Goal: Transaction & Acquisition: Purchase product/service

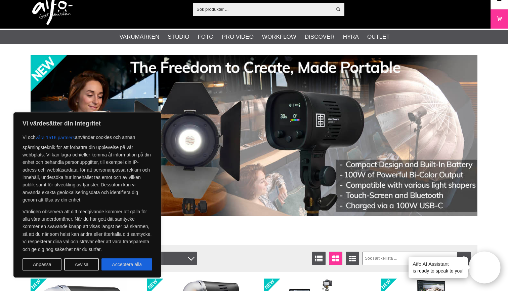
scroll to position [12, 0]
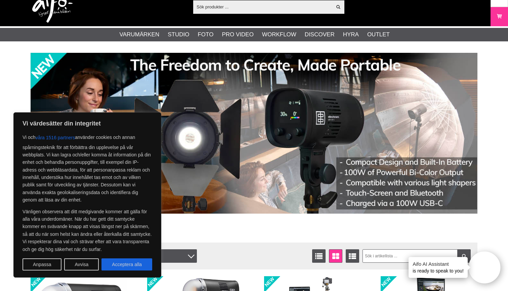
click at [284, 12] on div "Visa alla" at bounding box center [268, 6] width 151 height 13
click at [280, 9] on input "text" at bounding box center [262, 7] width 139 height 10
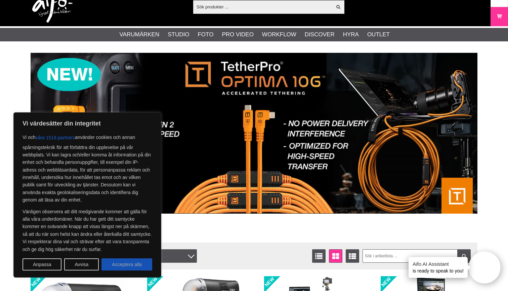
click at [132, 266] on button "Acceptera alla" at bounding box center [126, 264] width 51 height 12
checkbox input "true"
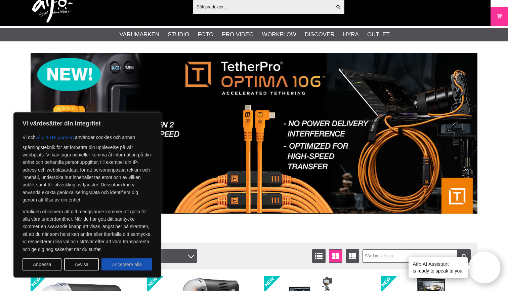
checkbox input "true"
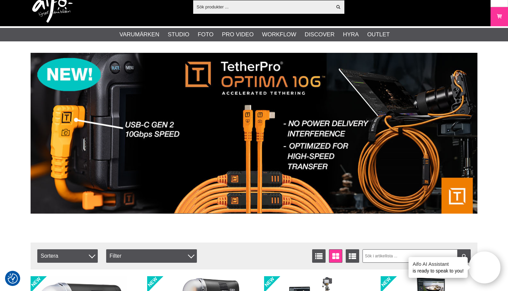
click at [239, 7] on input "text" at bounding box center [262, 7] width 139 height 10
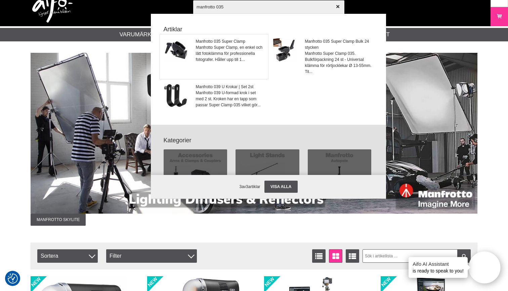
type input "manfrotto 035"
click at [215, 41] on span "Manfrotto 035 Super Clamp" at bounding box center [230, 41] width 68 height 6
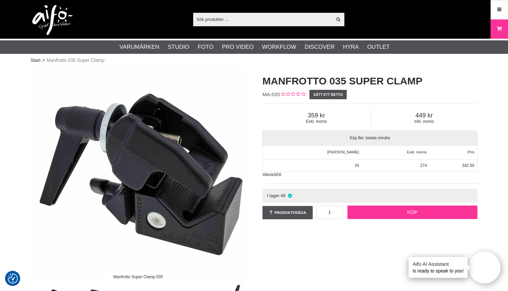
click at [417, 216] on link "Köp" at bounding box center [412, 211] width 130 height 13
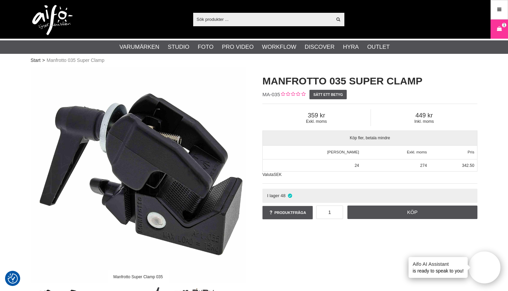
click at [310, 19] on input "text" at bounding box center [262, 19] width 139 height 10
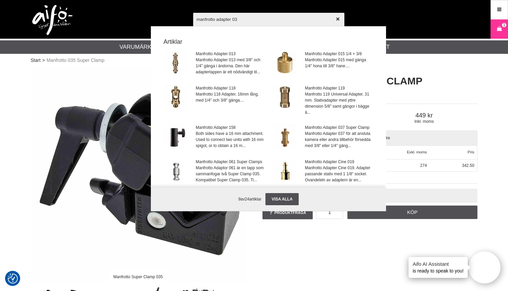
type input "manfrotto adapter 037"
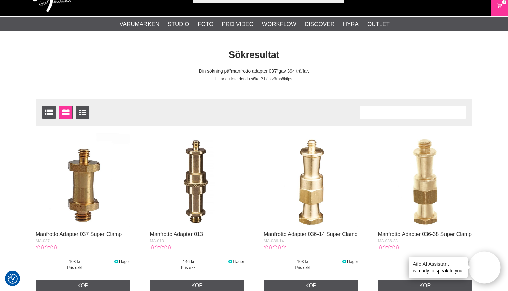
scroll to position [24, 0]
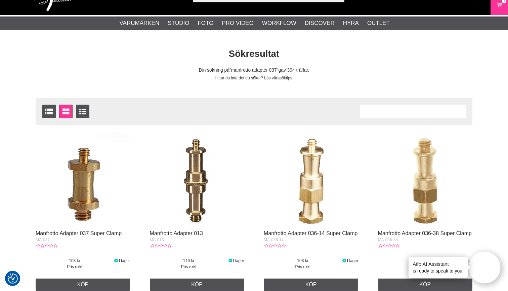
click at [86, 188] on img at bounding box center [83, 178] width 94 height 94
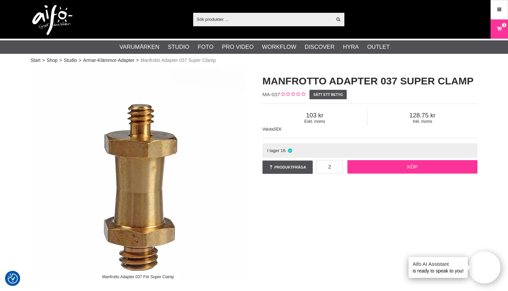
click at [386, 171] on link "Köp" at bounding box center [412, 166] width 130 height 13
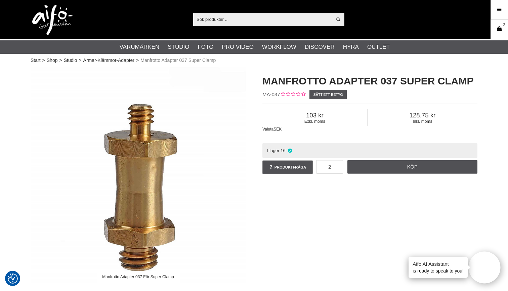
click at [502, 27] on icon at bounding box center [499, 28] width 7 height 7
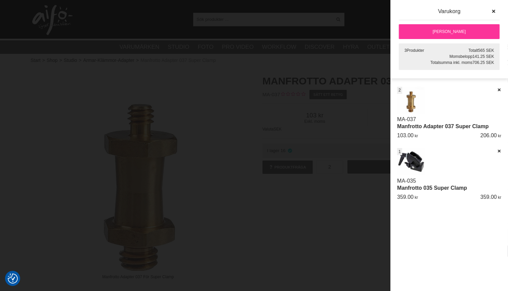
click at [400, 89] on span "2" at bounding box center [399, 90] width 2 height 6
click at [378, 212] on div at bounding box center [254, 145] width 508 height 291
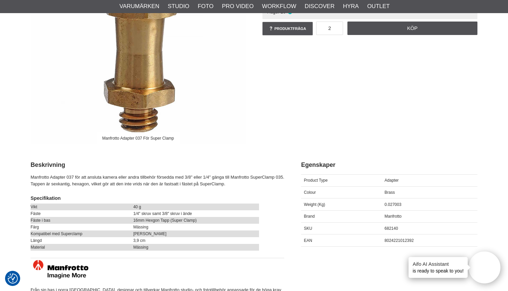
scroll to position [144, 0]
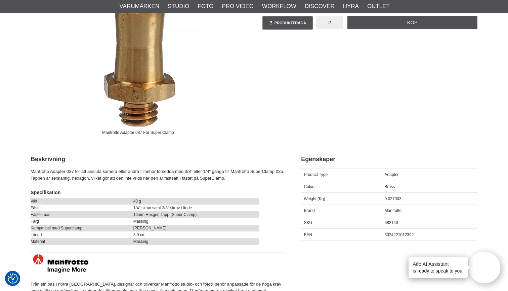
drag, startPoint x: 331, startPoint y: 21, endPoint x: 320, endPoint y: 21, distance: 11.4
click at [320, 21] on input "2" at bounding box center [329, 22] width 27 height 13
type input "1"
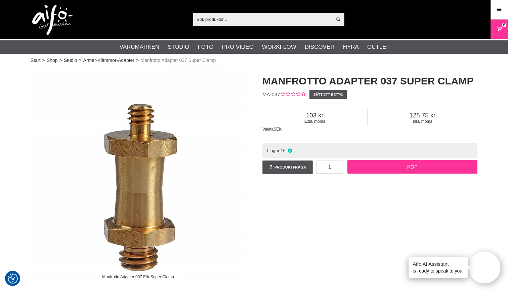
click at [415, 167] on link "Köp" at bounding box center [412, 166] width 130 height 13
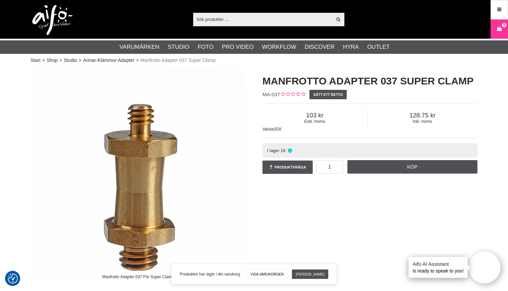
click at [498, 29] on icon at bounding box center [499, 28] width 7 height 7
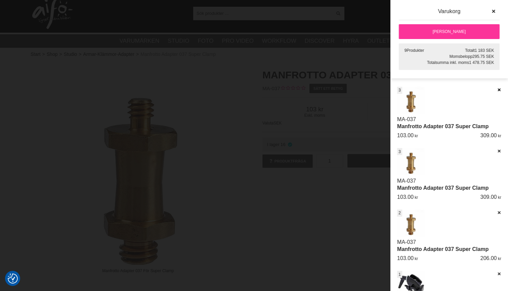
scroll to position [10, 1]
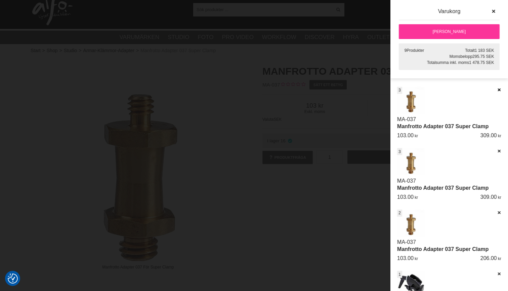
click at [498, 91] on icon at bounding box center [499, 89] width 4 height 5
click at [497, 90] on icon at bounding box center [499, 89] width 4 height 5
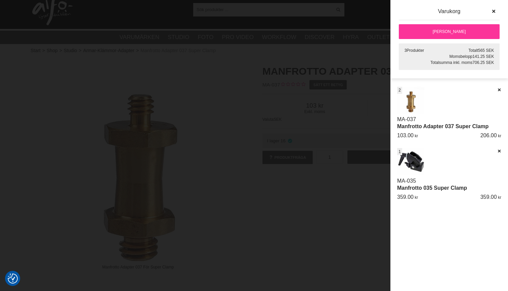
click at [401, 91] on div "2" at bounding box center [399, 90] width 5 height 7
click at [400, 90] on span "2" at bounding box center [399, 90] width 2 height 6
click at [500, 89] on icon at bounding box center [499, 89] width 4 height 5
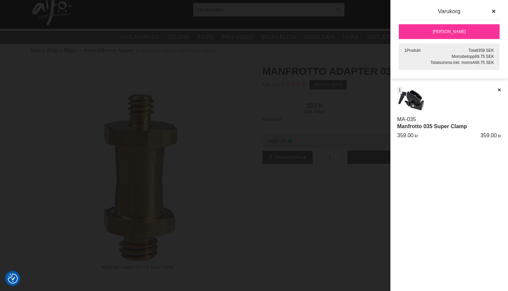
click at [333, 208] on div at bounding box center [254, 145] width 508 height 291
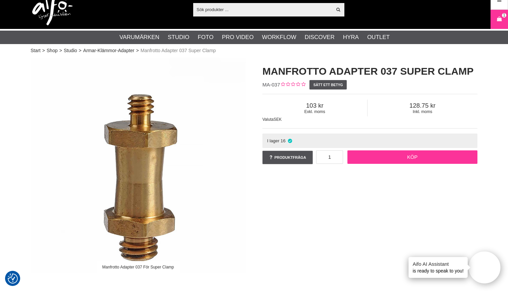
click at [402, 157] on link "Köp" at bounding box center [412, 156] width 130 height 13
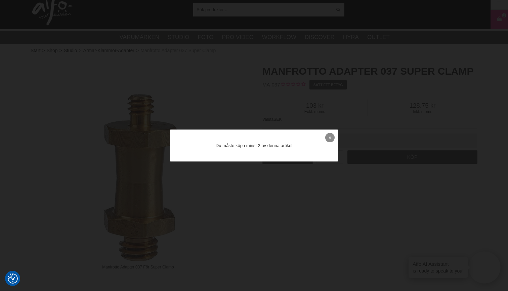
click at [329, 136] on icon at bounding box center [330, 137] width 2 height 4
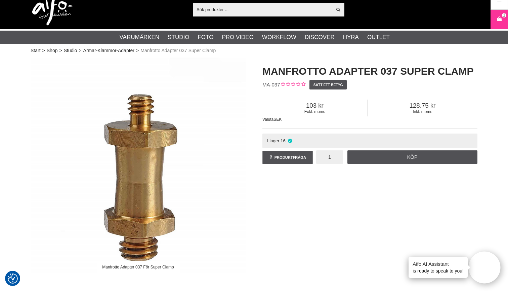
drag, startPoint x: 328, startPoint y: 157, endPoint x: 320, endPoint y: 157, distance: 7.4
click at [323, 157] on input "1" at bounding box center [329, 156] width 27 height 13
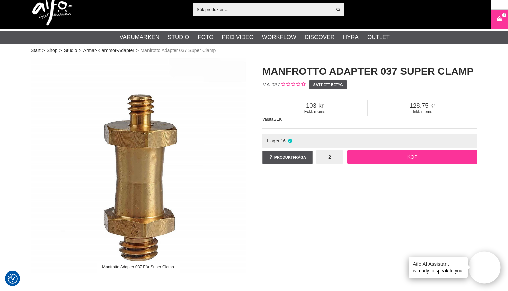
type input "2"
click at [419, 157] on link "Köp" at bounding box center [412, 156] width 130 height 13
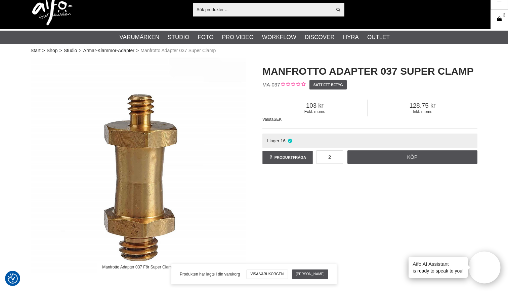
click at [498, 20] on icon at bounding box center [499, 18] width 7 height 7
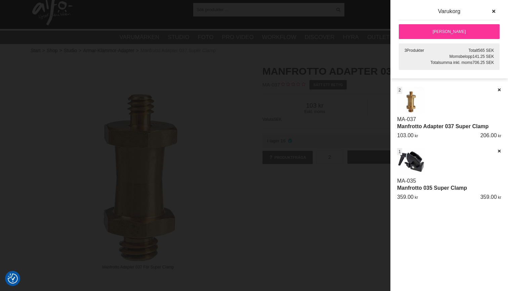
click at [456, 34] on link "[PERSON_NAME]" at bounding box center [449, 31] width 101 height 15
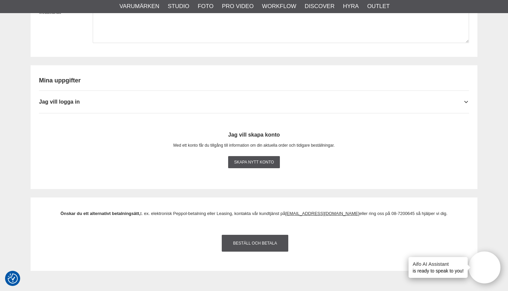
scroll to position [634, 0]
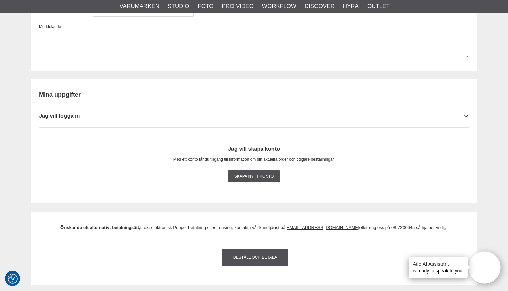
click at [79, 94] on h2 "Mina uppgifter" at bounding box center [254, 94] width 430 height 8
click at [69, 94] on h2 "Mina uppgifter" at bounding box center [254, 94] width 430 height 8
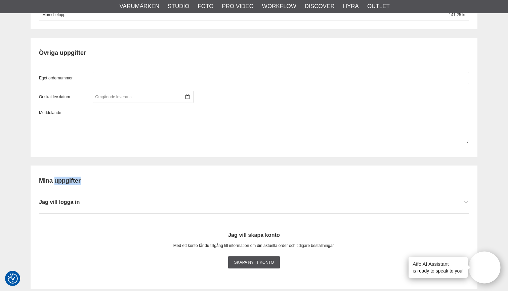
scroll to position [554, 0]
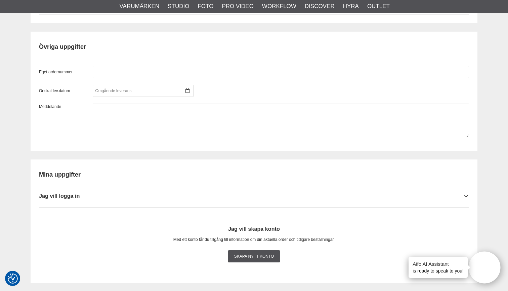
click at [44, 174] on h2 "Mina uppgifter" at bounding box center [254, 174] width 430 height 8
click at [63, 171] on h2 "Mina uppgifter" at bounding box center [254, 174] width 430 height 8
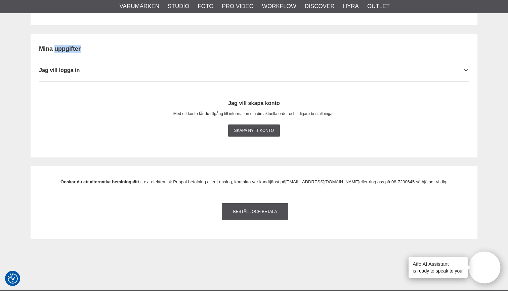
scroll to position [680, 0]
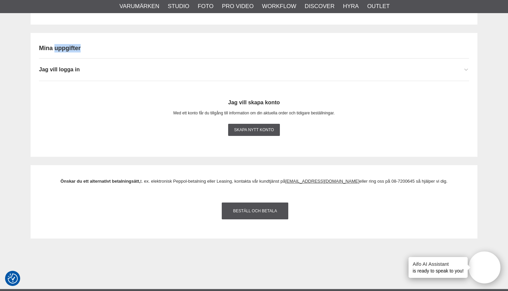
click at [465, 69] on icon at bounding box center [465, 69] width 5 height 7
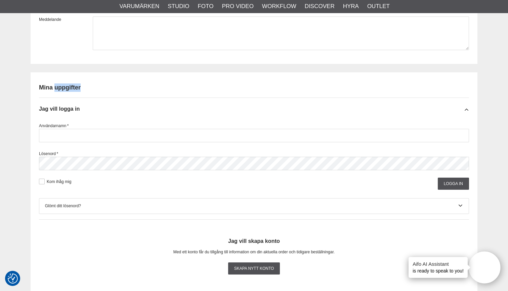
scroll to position [641, 0]
click at [266, 269] on link "Skapa nytt konto" at bounding box center [254, 268] width 52 height 12
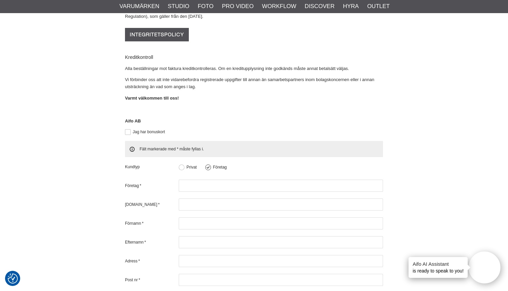
scroll to position [174, 0]
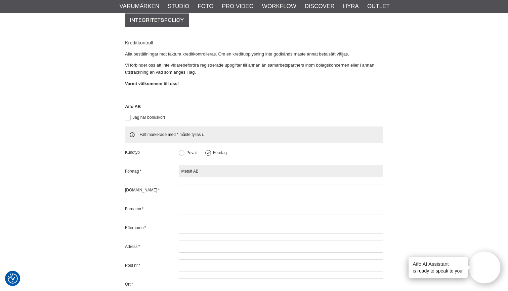
type input "Metuit AB"
click at [183, 150] on button at bounding box center [182, 153] width 6 height 6
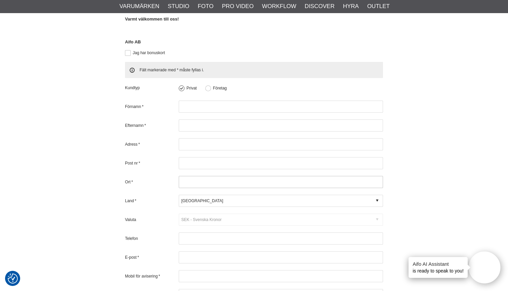
scroll to position [238, 0]
type input "Malin"
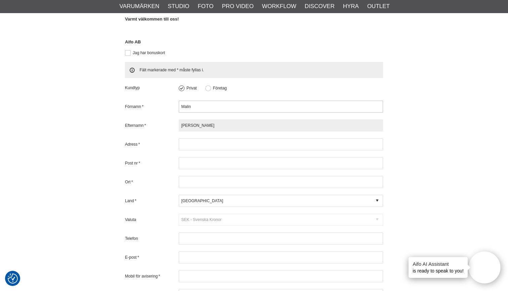
type input "[PERSON_NAME]"
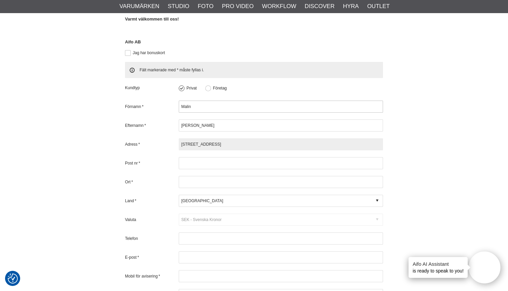
type input "[STREET_ADDRESS]"
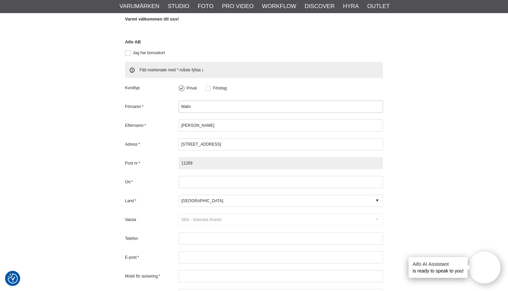
type input "11269"
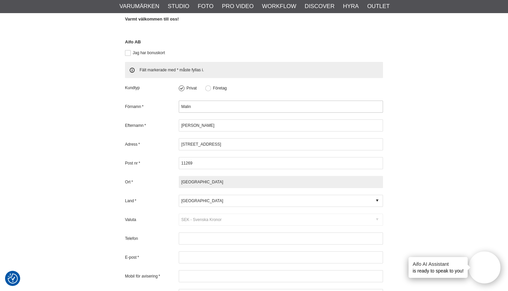
type input "[GEOGRAPHIC_DATA]"
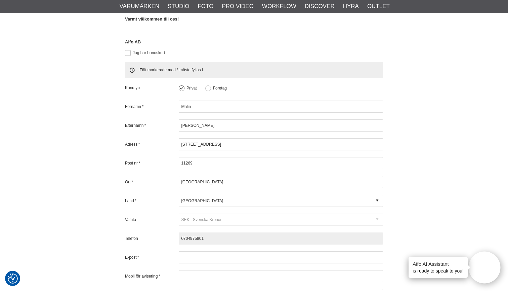
type input "0704975801"
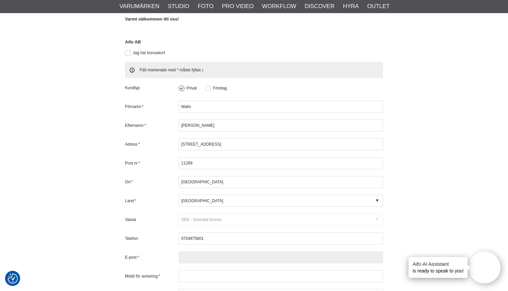
type input "[EMAIL_ADDRESS][DOMAIN_NAME]"
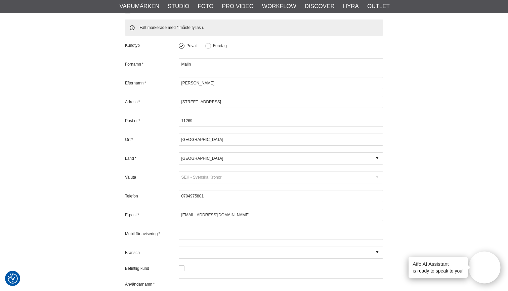
scroll to position [309, 0]
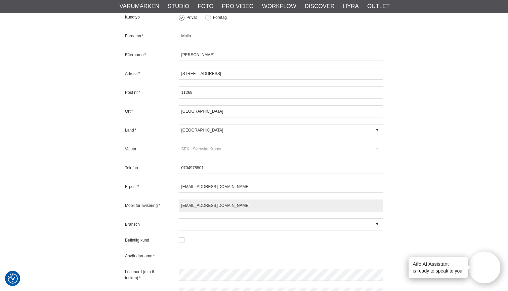
type input "[EMAIL_ADDRESS][DOMAIN_NAME]"
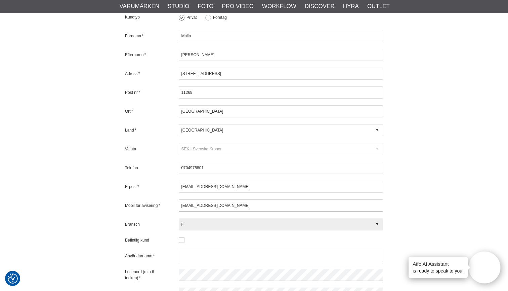
type input "FO - Photography Commercial"
click at [378, 221] on icon at bounding box center [377, 224] width 2 height 6
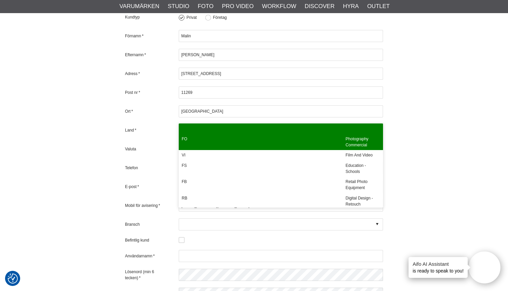
click at [370, 142] on div "Photography Commercial" at bounding box center [363, 141] width 40 height 16
type input "FO - Photography Commercial"
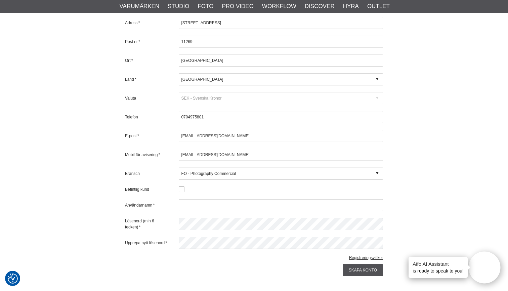
scroll to position [364, 0]
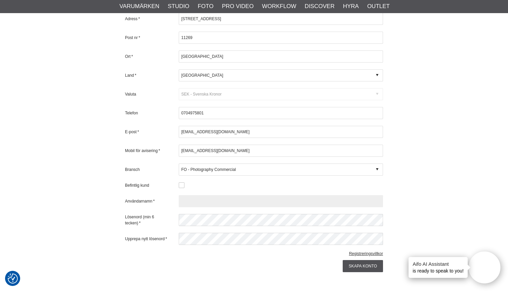
click at [194, 195] on input "text" at bounding box center [281, 201] width 204 height 12
type input "pastill"
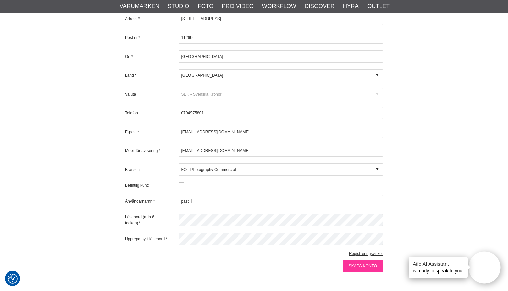
click at [359, 260] on input "Skapa konto" at bounding box center [363, 266] width 40 height 12
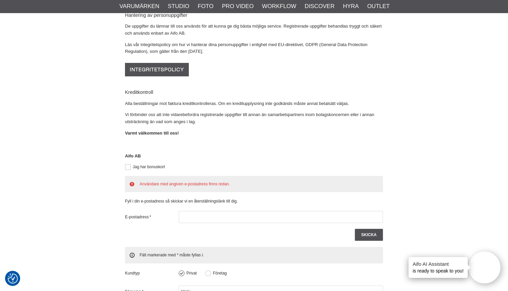
scroll to position [123, 0]
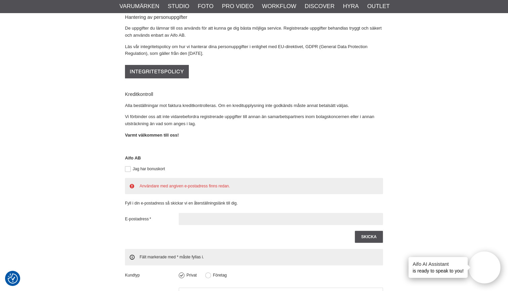
click at [215, 213] on input "text" at bounding box center [281, 219] width 204 height 12
type input "[EMAIL_ADDRESS][DOMAIN_NAME]"
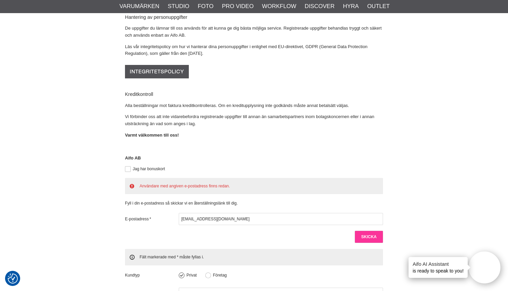
click at [369, 230] on input "Skicka" at bounding box center [369, 236] width 28 height 12
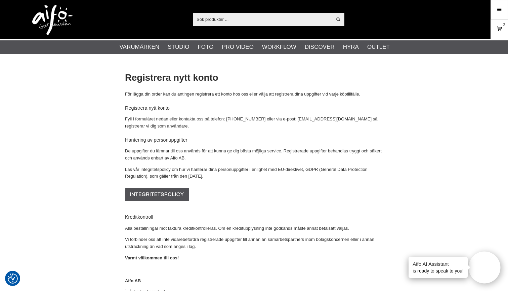
click at [504, 31] on link "Varukorg 3" at bounding box center [499, 29] width 17 height 16
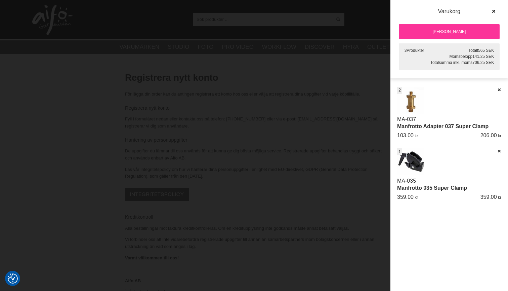
click at [457, 31] on link "[PERSON_NAME]" at bounding box center [449, 31] width 101 height 15
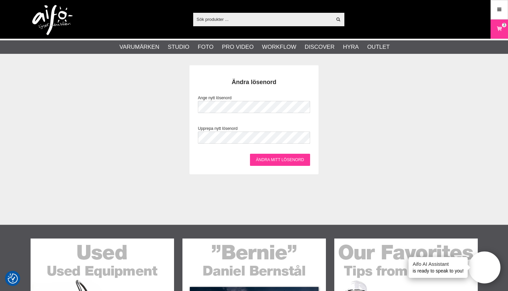
click at [280, 160] on input "Ändra mitt lösenord" at bounding box center [280, 159] width 60 height 12
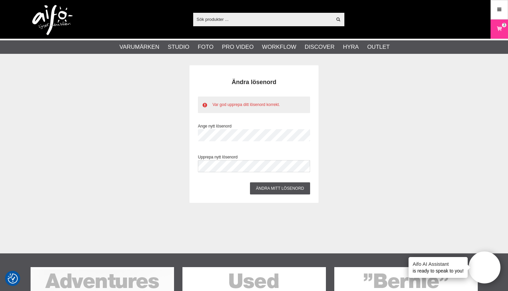
click at [186, 135] on div "Var god upprepa ditt lösenord korrekt. Ändra lösenord Ange nytt lösenord Upprep…" at bounding box center [254, 133] width 447 height 137
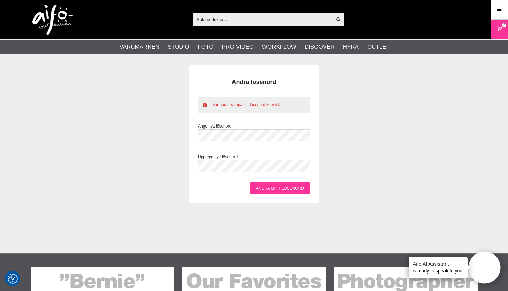
click at [260, 189] on input "Ändra mitt lösenord" at bounding box center [280, 188] width 60 height 12
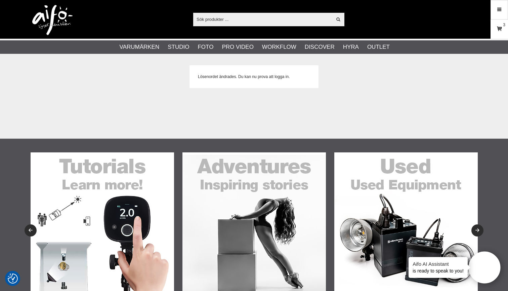
click at [501, 29] on icon at bounding box center [499, 28] width 7 height 7
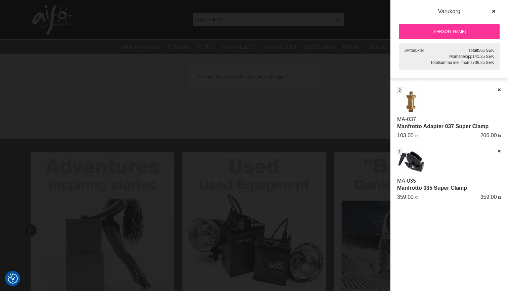
click at [475, 35] on link "[PERSON_NAME]" at bounding box center [449, 31] width 101 height 15
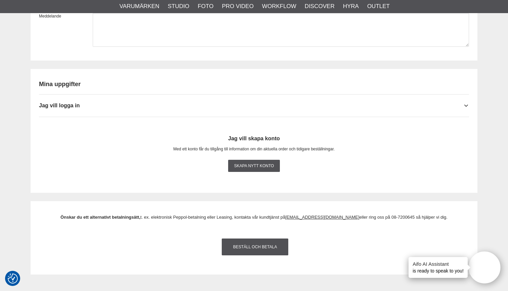
scroll to position [645, 0]
click at [466, 103] on icon at bounding box center [465, 105] width 5 height 7
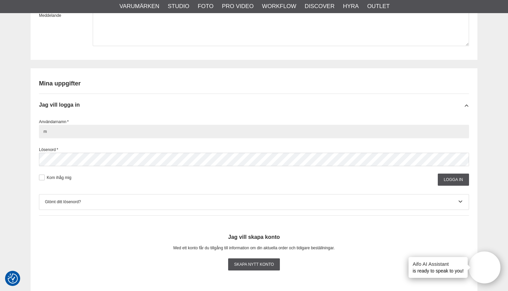
type input "[EMAIL_ADDRESS][DOMAIN_NAME]"
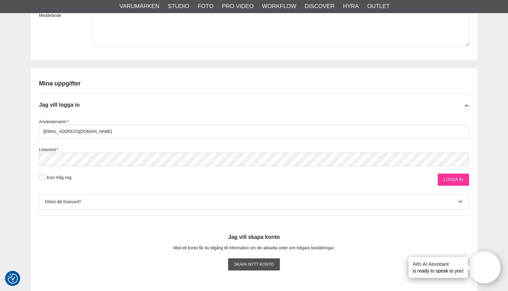
click at [461, 178] on input "Logga in" at bounding box center [453, 179] width 31 height 12
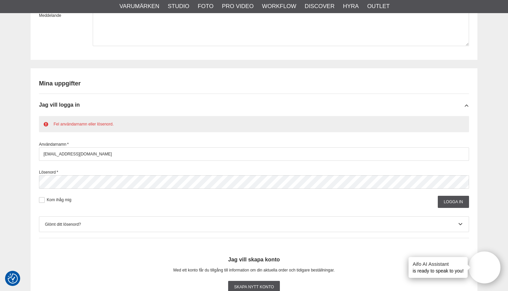
click at [159, 187] on div "Fel användarnamn eller lösenord. Användarnamn * [EMAIL_ADDRESS][DOMAIN_NAME] Lö…" at bounding box center [254, 162] width 430 height 92
click at [447, 203] on input "Logga in" at bounding box center [453, 201] width 31 height 12
click at [122, 155] on input "malin@sayavong.se" at bounding box center [254, 153] width 430 height 13
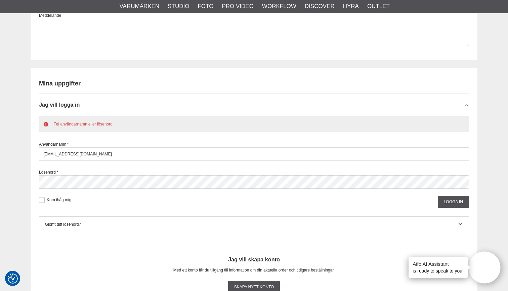
drag, startPoint x: 122, startPoint y: 155, endPoint x: 33, endPoint y: 154, distance: 88.7
click at [33, 154] on div "Mina uppgifter Jag vill logga in Fel användarnamn eller lösenord. Användarnamn …" at bounding box center [254, 190] width 447 height 245
type input "[EMAIL_ADDRESS][DOMAIN_NAME]"
click at [450, 200] on input "Logga in" at bounding box center [453, 201] width 31 height 12
click at [245, 173] on div "Lösenord *" at bounding box center [254, 178] width 430 height 19
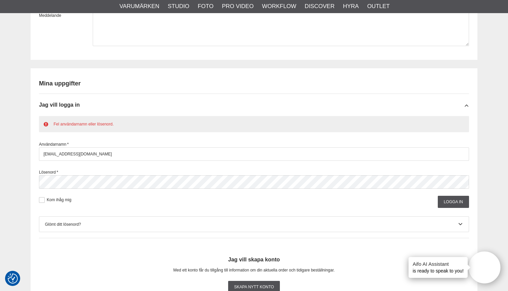
click at [213, 187] on div "Fel användarnamn eller lösenord. Användarnamn * malin@pastillfoto.se Lösenord *…" at bounding box center [254, 162] width 430 height 92
click at [463, 200] on input "Logga in" at bounding box center [453, 201] width 31 height 12
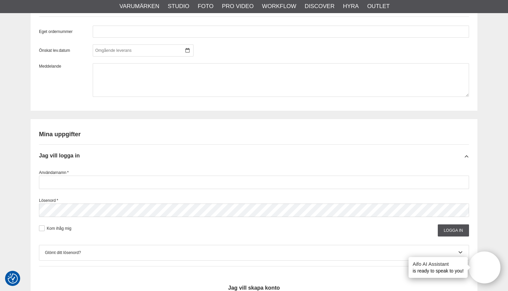
scroll to position [595, 0]
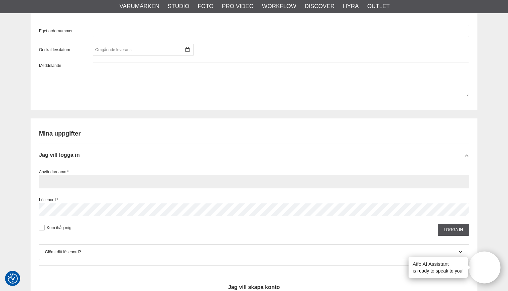
type input "[EMAIL_ADDRESS][DOMAIN_NAME]"
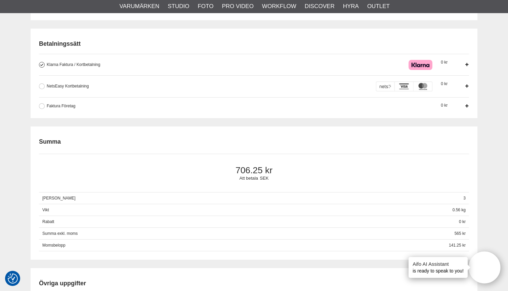
scroll to position [265, 0]
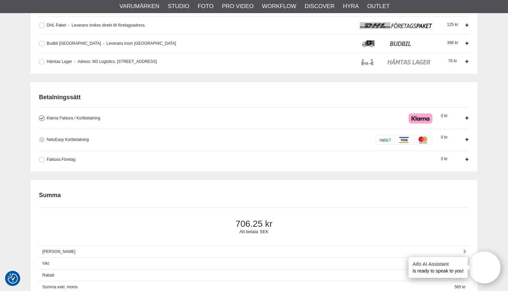
click at [55, 139] on span "NetsEasy Kortbetalning" at bounding box center [68, 139] width 42 height 5
click at [0, 0] on input "NetsEasy Kortbetalning När du betalar med kort skapas reservation motsvarande b…" at bounding box center [0, 0] width 0 height 0
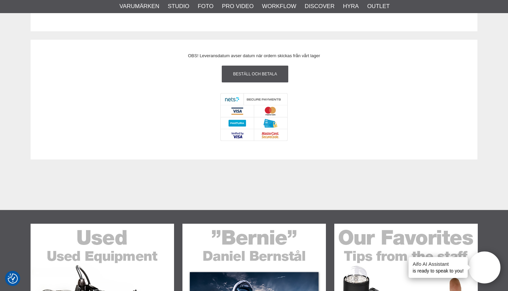
scroll to position [928, 0]
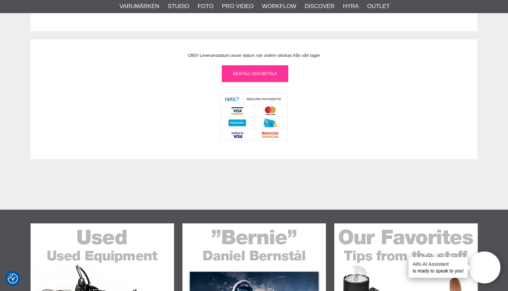
click at [277, 67] on link "Beställ och Betala" at bounding box center [255, 73] width 66 height 17
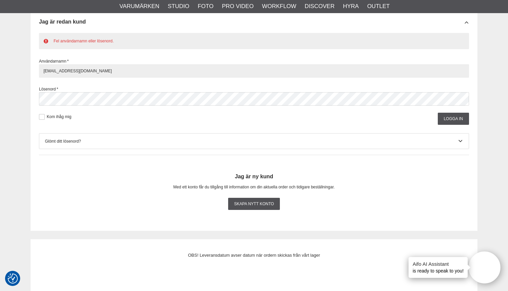
scroll to position [728, 0]
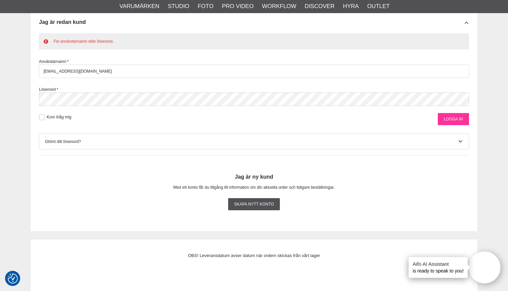
click at [458, 116] on input "Logga in" at bounding box center [453, 119] width 31 height 12
click at [331, 211] on div "Skapa nytt konto" at bounding box center [254, 203] width 430 height 20
